Goal: Information Seeking & Learning: Learn about a topic

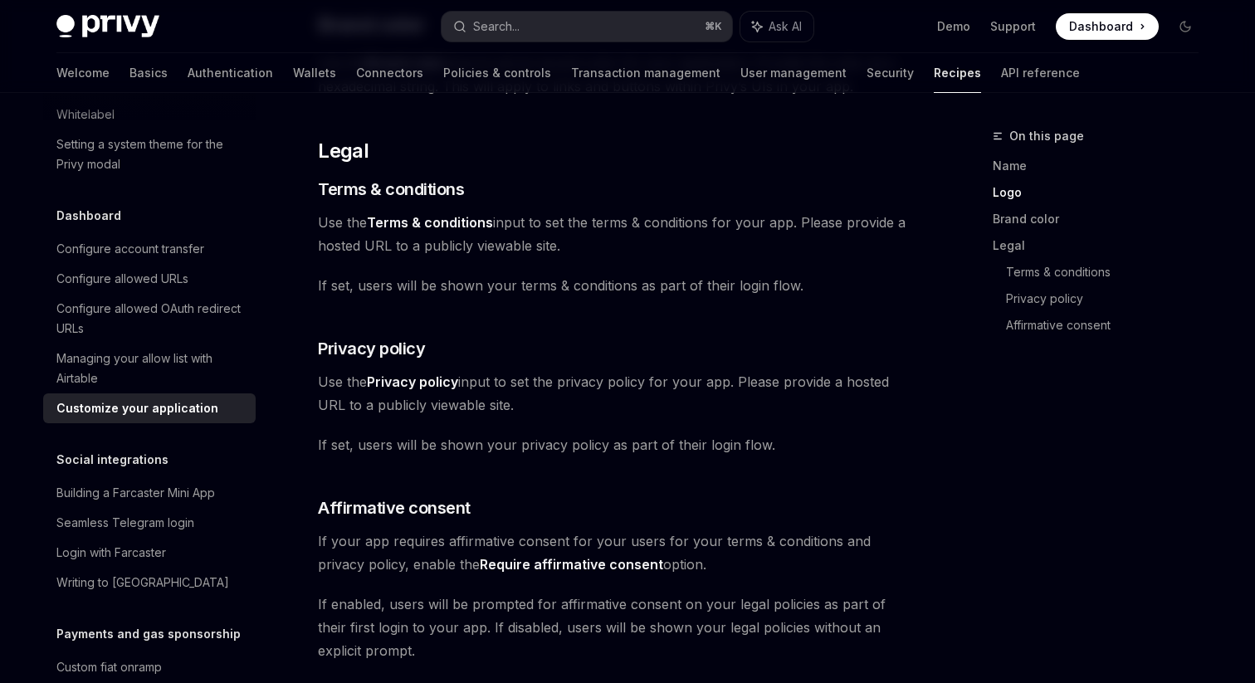
scroll to position [940, 0]
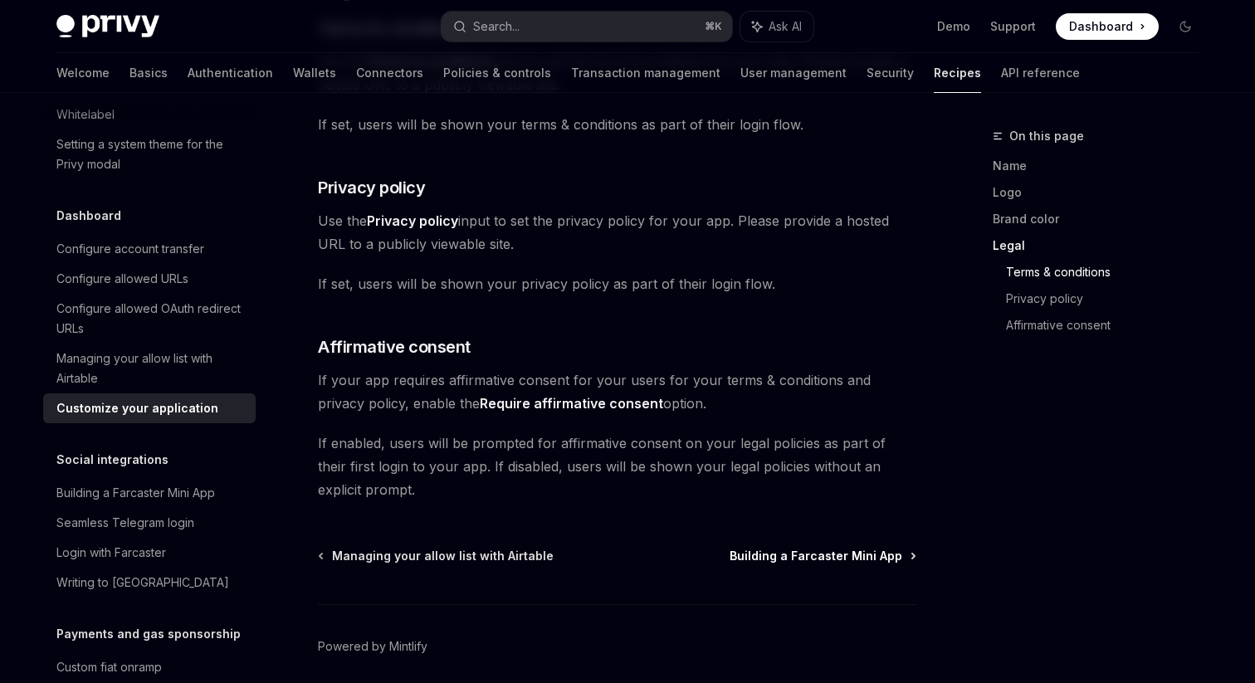
click at [829, 553] on span "Building a Farcaster Mini App" at bounding box center [816, 556] width 173 height 17
type textarea "*"
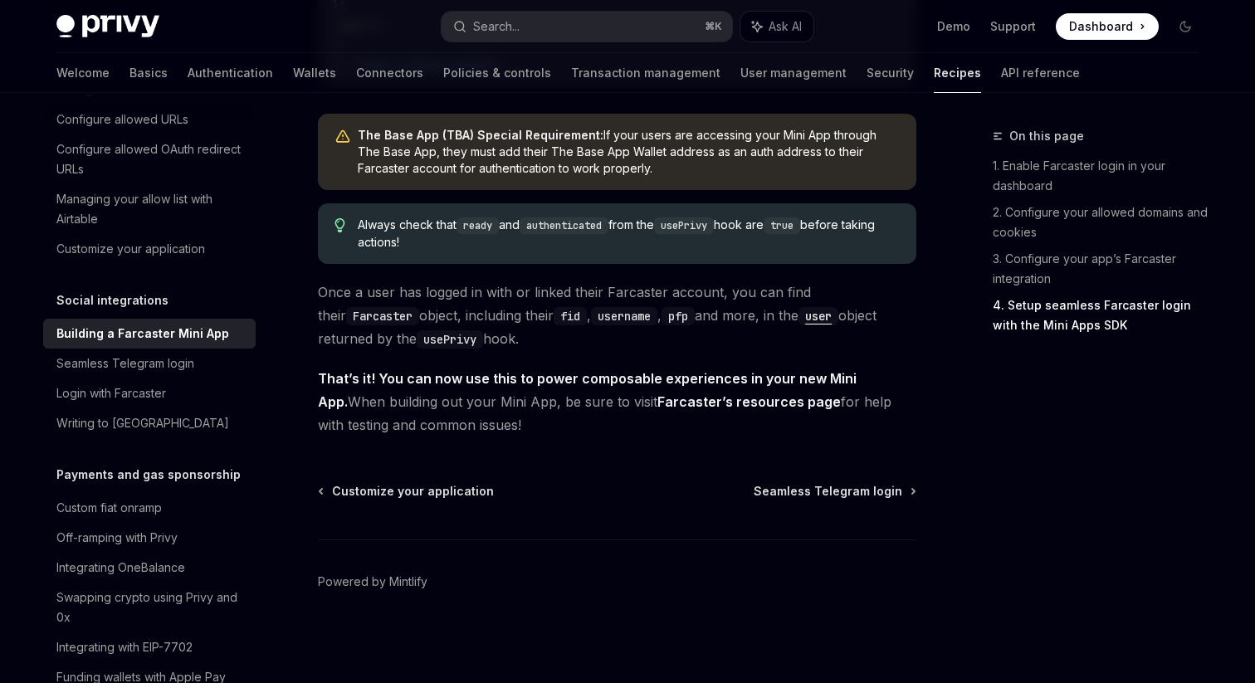
scroll to position [1100, 0]
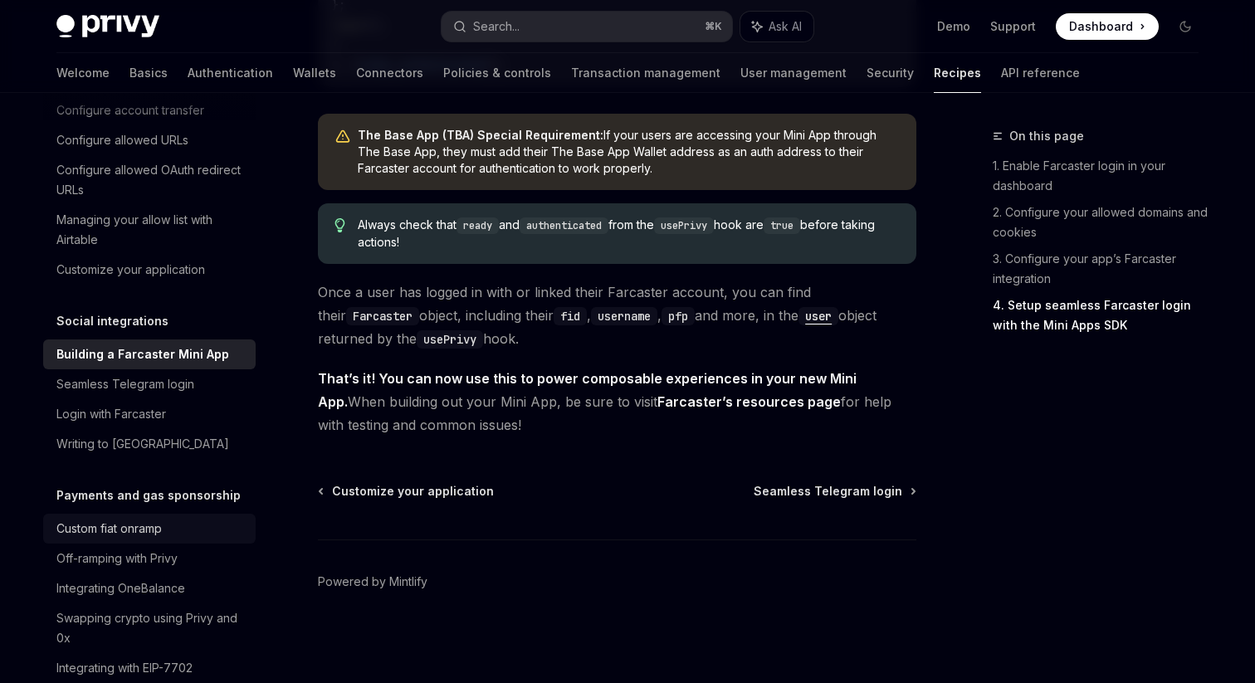
click at [162, 519] on div "Custom fiat onramp" at bounding box center [108, 529] width 105 height 20
click at [174, 549] on div "Off-ramping with Privy" at bounding box center [116, 559] width 121 height 20
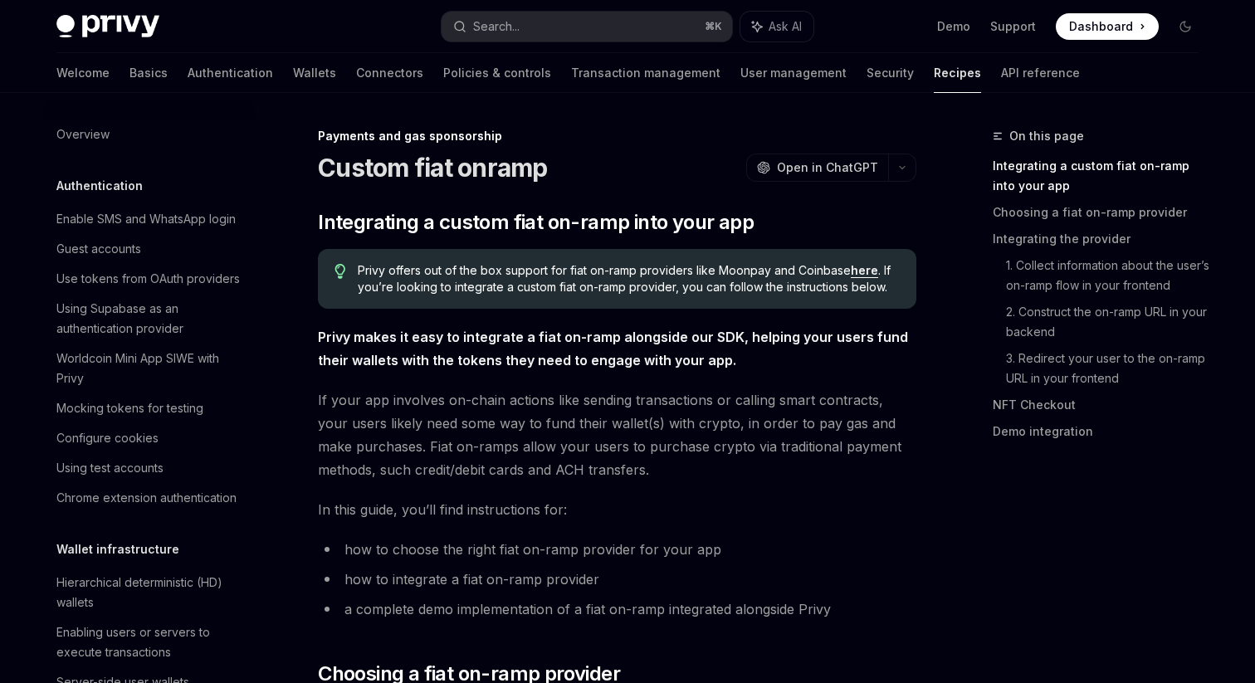
scroll to position [1220, 0]
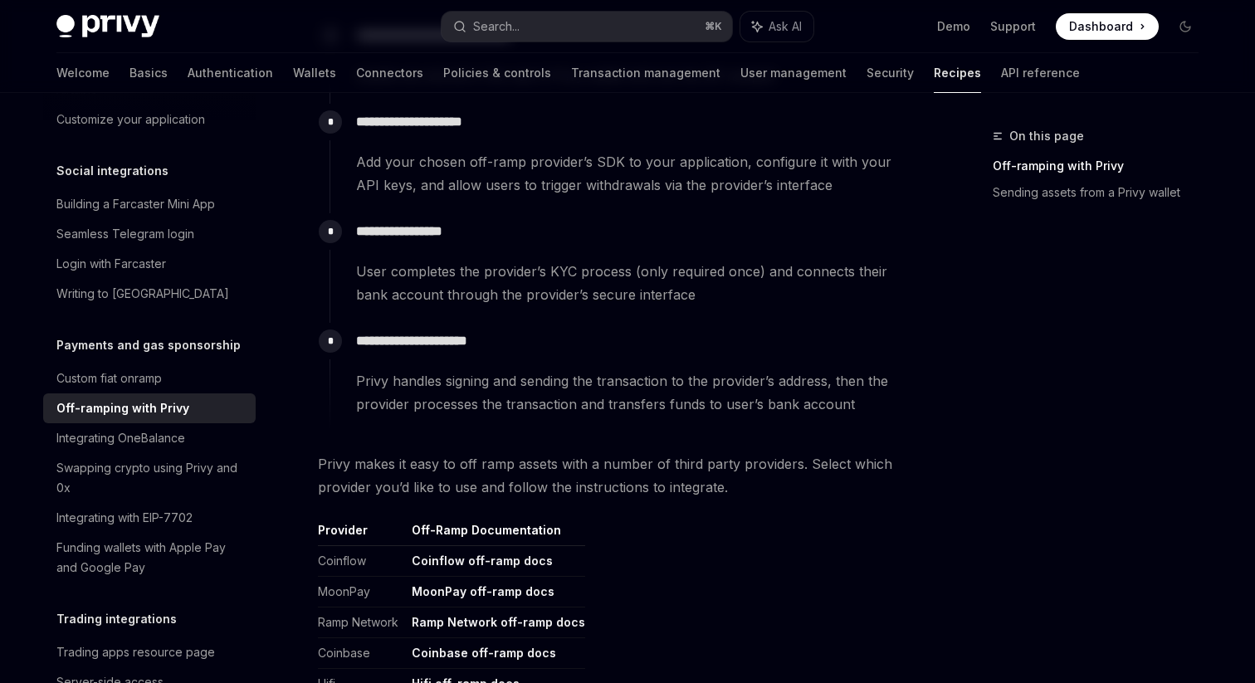
scroll to position [550, 0]
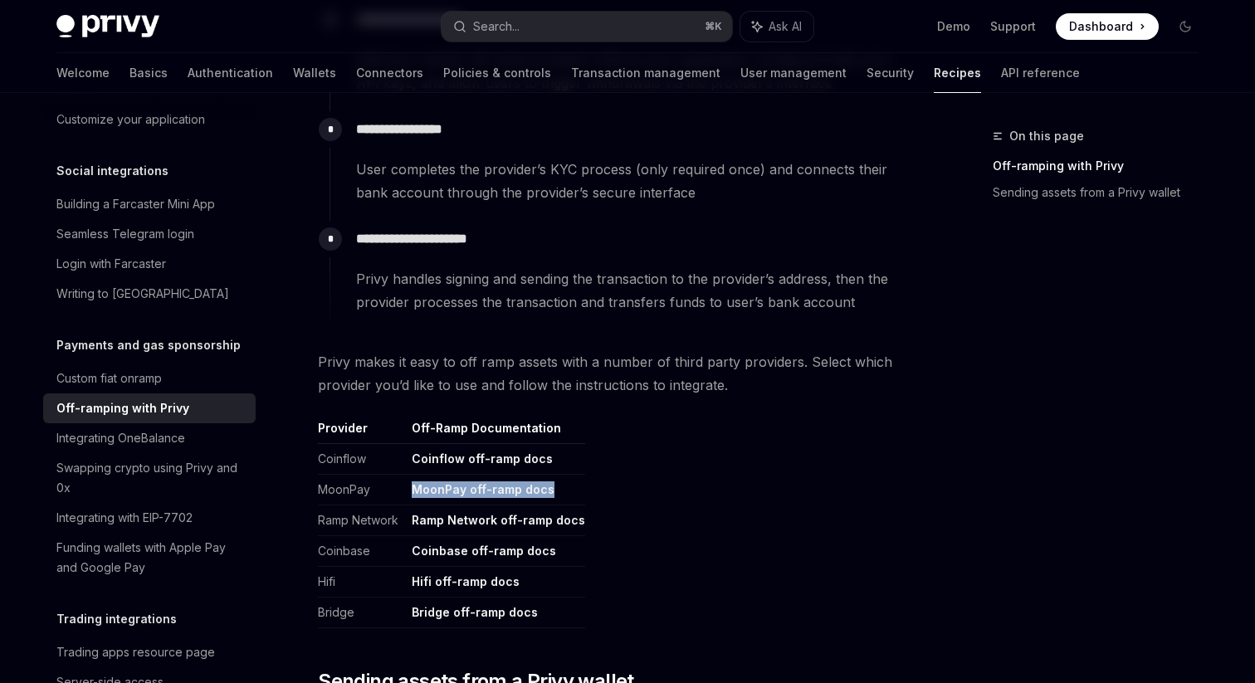
click at [493, 549] on link "Coinbase off-ramp docs" at bounding box center [484, 551] width 144 height 15
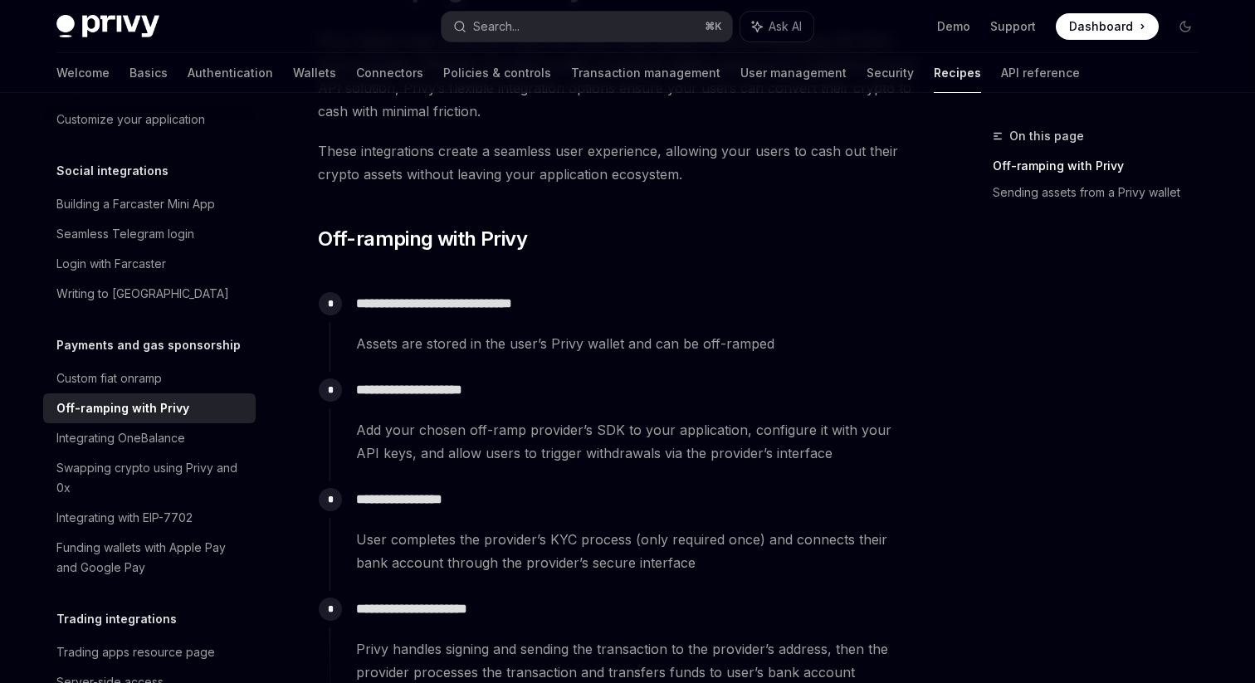
scroll to position [0, 0]
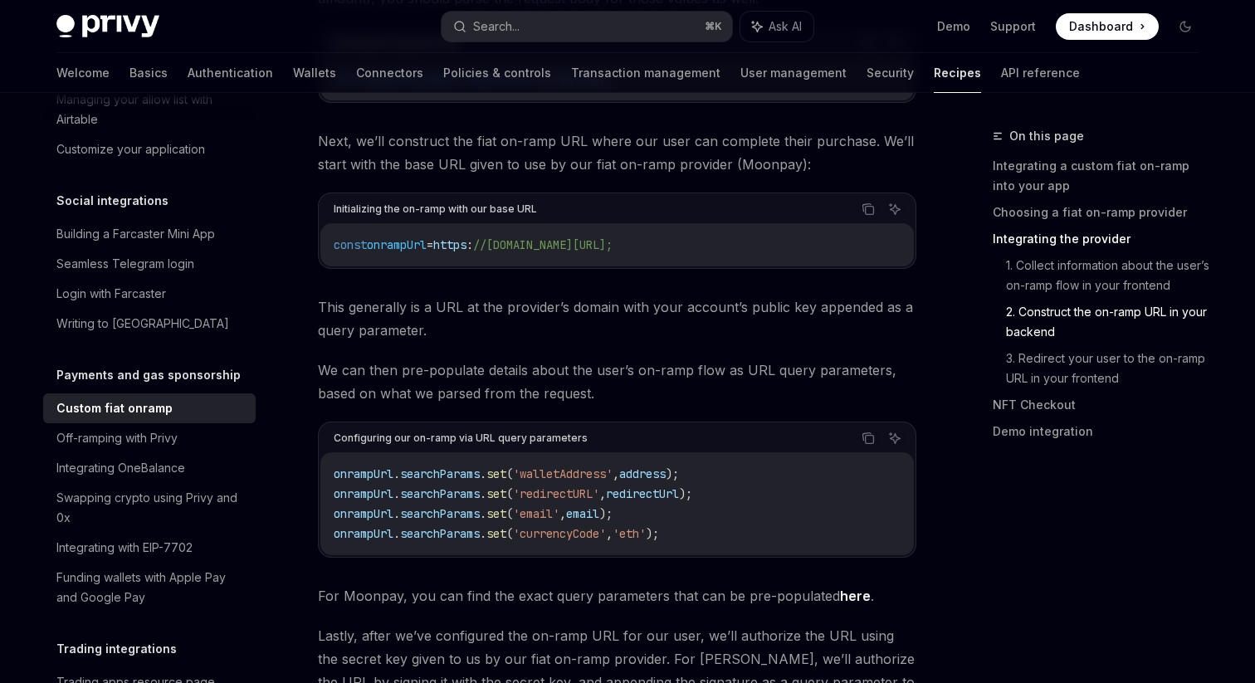
scroll to position [3735, 0]
